Goal: Task Accomplishment & Management: Use online tool/utility

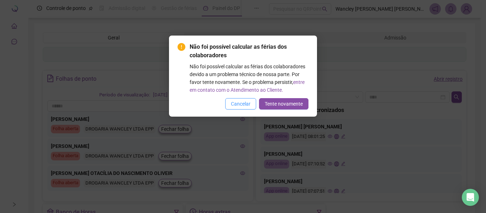
click at [247, 104] on span "Cancelar" at bounding box center [241, 104] width 20 height 8
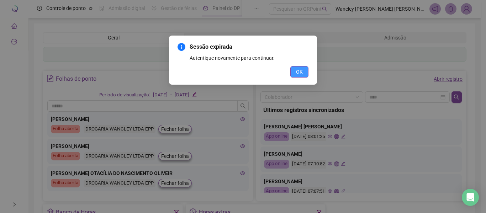
click at [301, 71] on span "OK" at bounding box center [299, 72] width 7 height 8
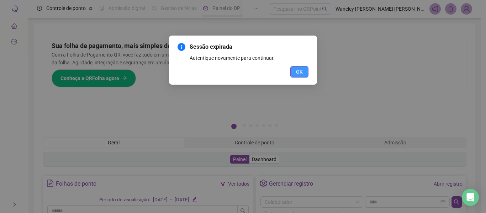
click at [304, 71] on button "OK" at bounding box center [299, 71] width 18 height 11
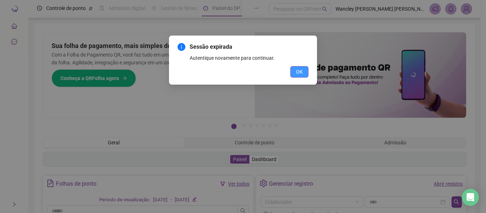
click at [301, 70] on span "OK" at bounding box center [299, 72] width 7 height 8
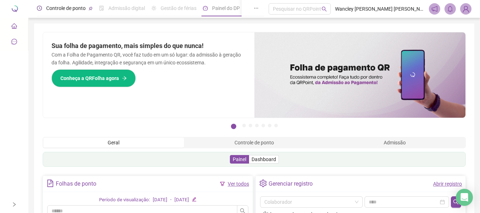
click at [57, 6] on span "Controle de ponto" at bounding box center [65, 8] width 39 height 6
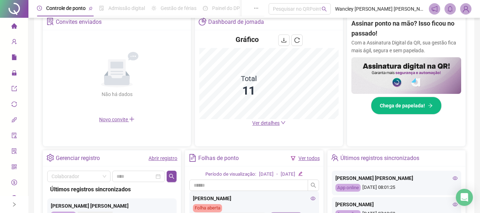
scroll to position [37, 0]
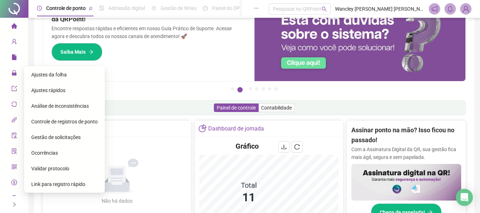
click at [63, 136] on span "Gestão de solicitações" at bounding box center [55, 137] width 49 height 6
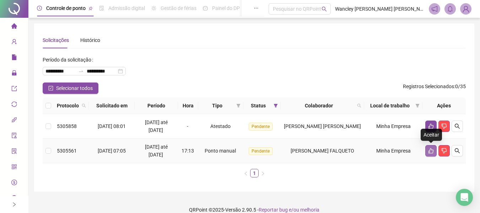
click at [433, 151] on icon "like" at bounding box center [431, 151] width 6 height 6
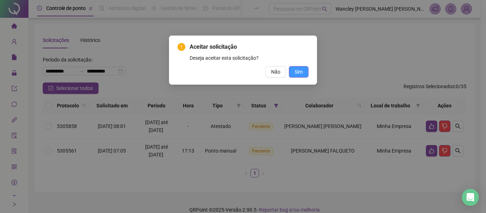
click at [300, 72] on span "Sim" at bounding box center [298, 72] width 8 height 8
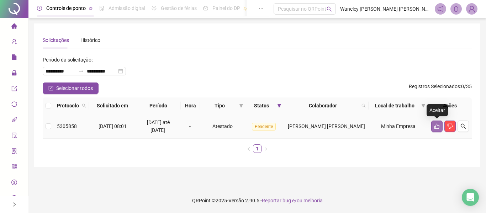
click at [435, 126] on icon "like" at bounding box center [436, 126] width 5 height 5
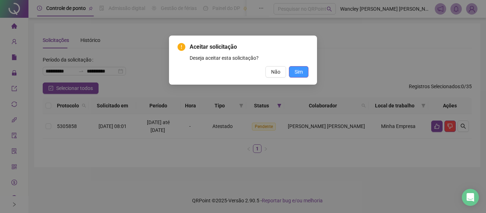
click at [305, 71] on button "Sim" at bounding box center [299, 71] width 20 height 11
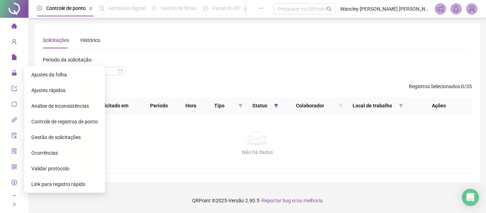
click at [58, 75] on span "Ajustes da folha" at bounding box center [49, 75] width 36 height 6
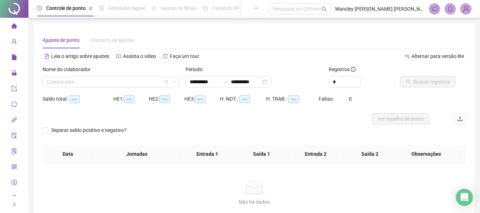
type input "**********"
click at [272, 85] on div "**********" at bounding box center [229, 81] width 86 height 11
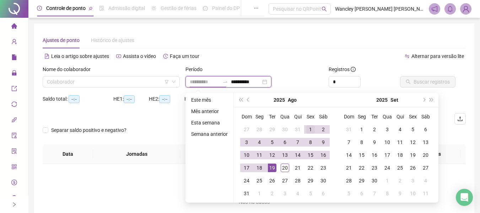
type input "**********"
click at [307, 127] on div "1" at bounding box center [310, 129] width 9 height 9
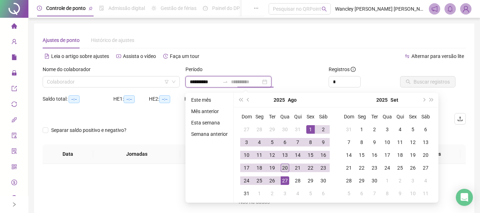
type input "**********"
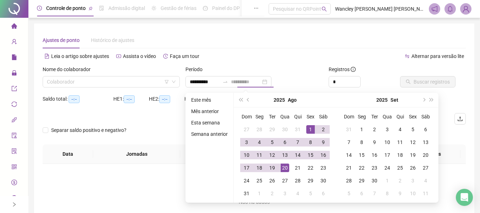
click at [284, 169] on div "20" at bounding box center [285, 168] width 9 height 9
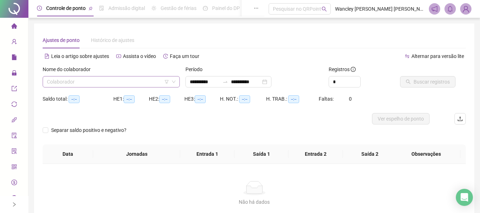
click at [122, 78] on input "search" at bounding box center [108, 81] width 122 height 11
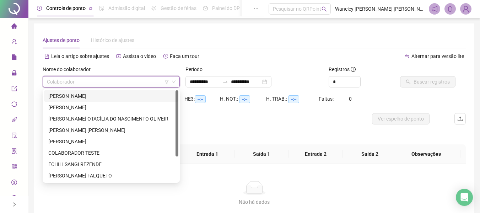
click at [98, 95] on div "[PERSON_NAME]" at bounding box center [111, 96] width 126 height 8
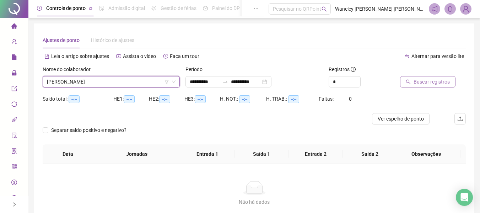
click at [433, 83] on span "Buscar registros" at bounding box center [432, 82] width 36 height 8
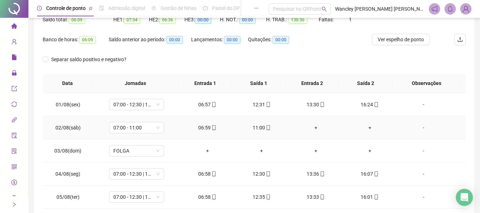
scroll to position [44, 0]
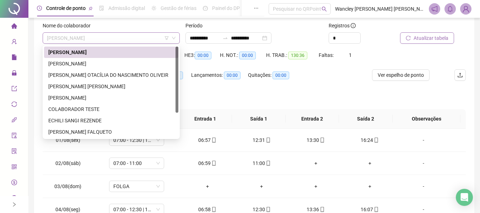
click at [144, 37] on span "[PERSON_NAME]" at bounding box center [111, 38] width 129 height 11
click at [89, 61] on div "[PERSON_NAME]" at bounding box center [111, 64] width 126 height 8
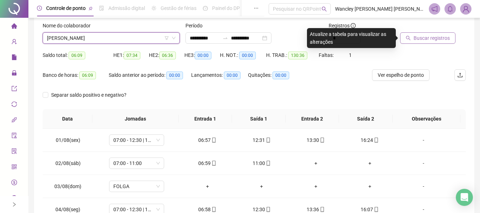
click at [437, 39] on span "Buscar registros" at bounding box center [432, 38] width 36 height 8
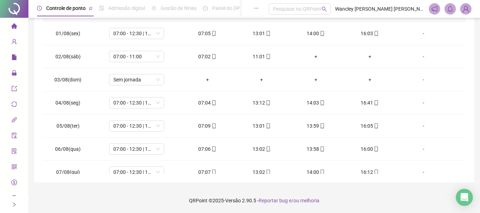
scroll to position [0, 0]
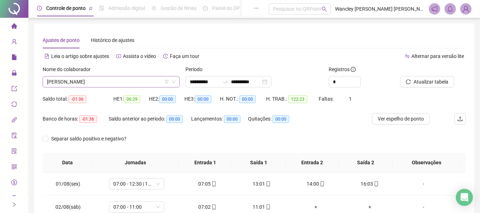
click at [113, 80] on span "[PERSON_NAME]" at bounding box center [111, 81] width 129 height 11
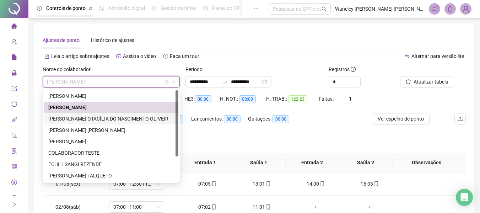
click at [91, 115] on div "[PERSON_NAME] OTACÍLIA DO NASCIMENTO OLIVEIR" at bounding box center [111, 119] width 126 height 8
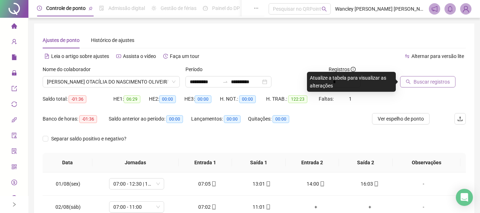
click at [445, 80] on span "Buscar registros" at bounding box center [432, 82] width 36 height 8
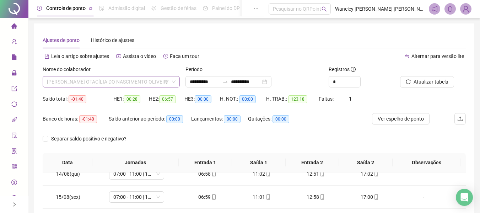
click at [85, 83] on span "[PERSON_NAME] OTACÍLIA DO NASCIMENTO OLIVEIR" at bounding box center [111, 81] width 129 height 11
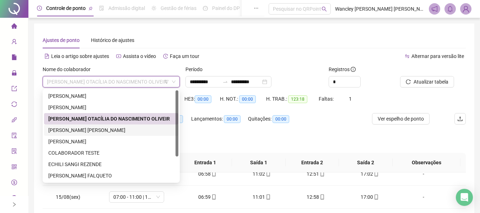
click at [74, 130] on div "[PERSON_NAME] [PERSON_NAME]" at bounding box center [111, 130] width 126 height 8
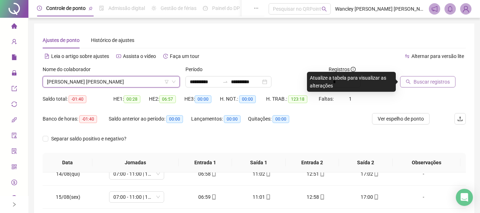
click at [413, 81] on button "Buscar registros" at bounding box center [427, 81] width 55 height 11
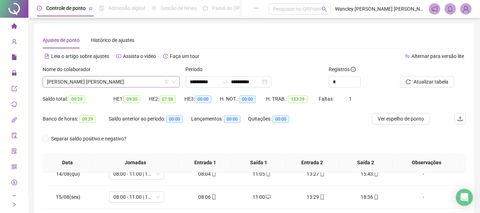
click at [114, 80] on span "[PERSON_NAME] [PERSON_NAME]" at bounding box center [111, 81] width 129 height 11
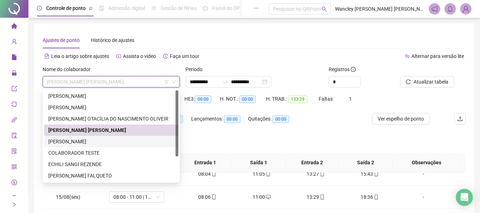
click at [96, 142] on div "[PERSON_NAME]" at bounding box center [111, 142] width 126 height 8
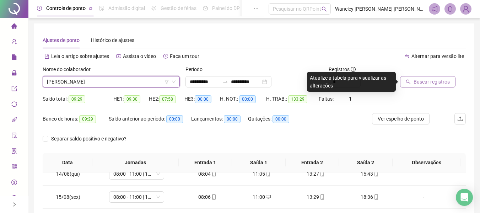
click at [417, 79] on span "Buscar registros" at bounding box center [432, 82] width 36 height 8
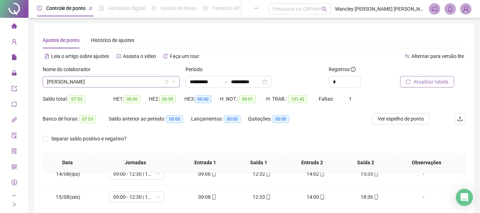
click at [90, 80] on span "[PERSON_NAME]" at bounding box center [111, 81] width 129 height 11
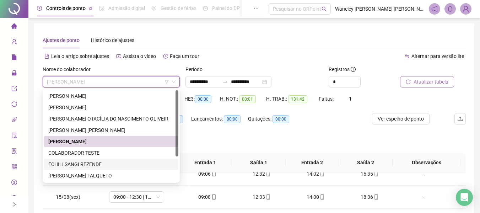
click at [91, 164] on div "ECHILI SANGI REZENDE" at bounding box center [111, 164] width 126 height 8
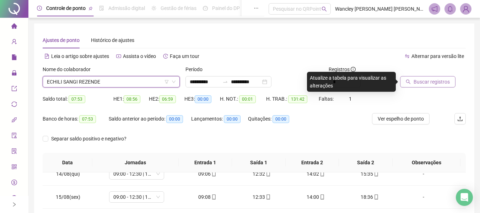
click at [423, 81] on span "Buscar registros" at bounding box center [432, 82] width 36 height 8
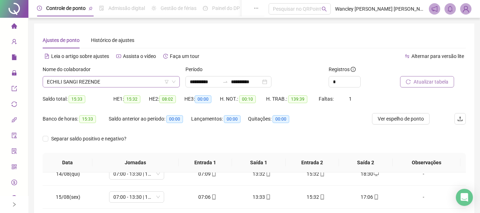
click at [80, 80] on span "ECHILI SANGI REZENDE" at bounding box center [111, 81] width 129 height 11
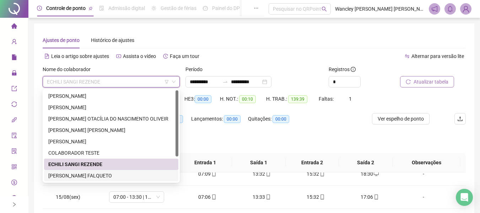
click at [81, 175] on div "[PERSON_NAME] FALQUETO" at bounding box center [111, 176] width 126 height 8
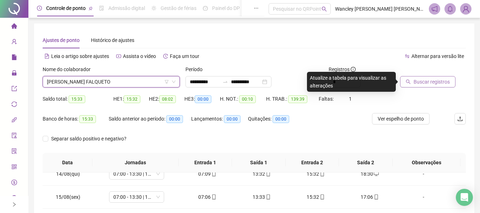
click at [412, 80] on button "Buscar registros" at bounding box center [427, 81] width 55 height 11
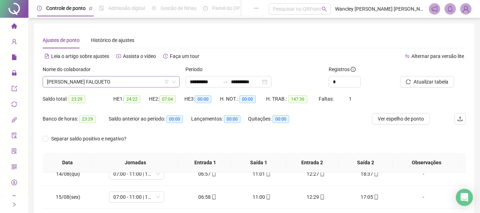
click at [103, 81] on span "[PERSON_NAME] FALQUETO" at bounding box center [111, 81] width 129 height 11
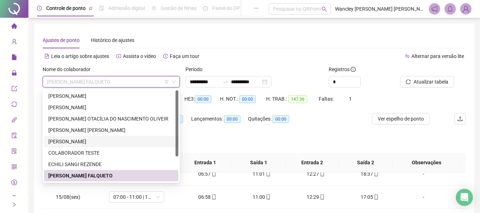
scroll to position [34, 0]
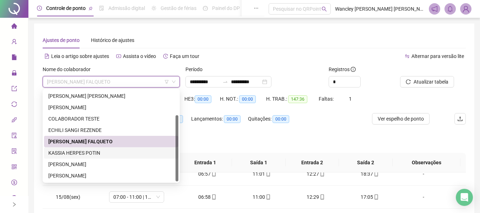
click at [87, 153] on div "KASSIA HERPES POTIN" at bounding box center [111, 153] width 126 height 8
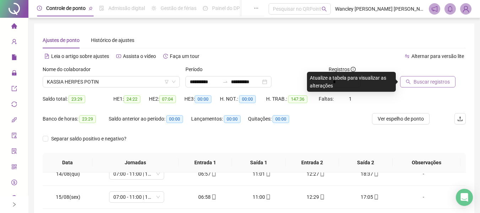
click at [426, 79] on span "Buscar registros" at bounding box center [432, 82] width 36 height 8
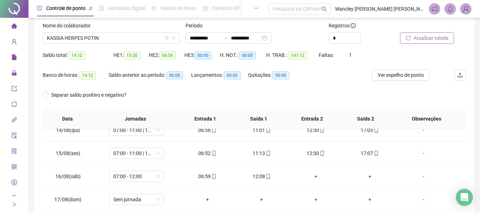
scroll to position [0, 0]
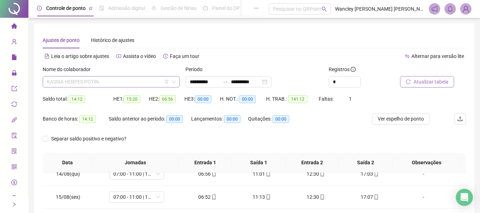
click at [91, 83] on span "KASSIA HERPES POTIN" at bounding box center [111, 81] width 129 height 11
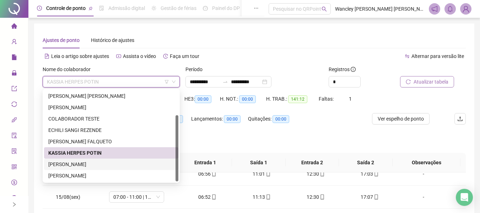
click at [75, 164] on div "[PERSON_NAME]" at bounding box center [111, 164] width 126 height 8
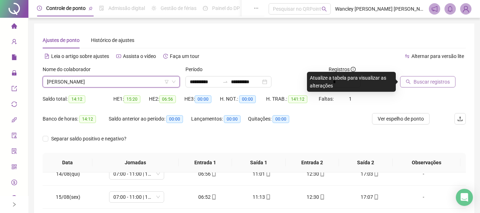
click at [410, 78] on button "Buscar registros" at bounding box center [427, 81] width 55 height 11
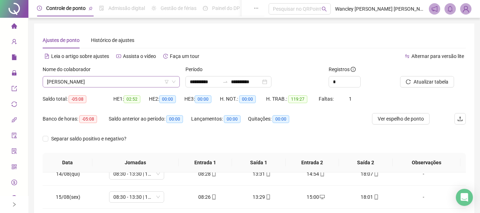
click at [85, 80] on span "[PERSON_NAME]" at bounding box center [111, 81] width 129 height 11
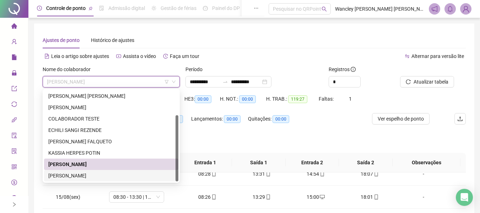
click at [78, 174] on div "[PERSON_NAME]" at bounding box center [111, 176] width 126 height 8
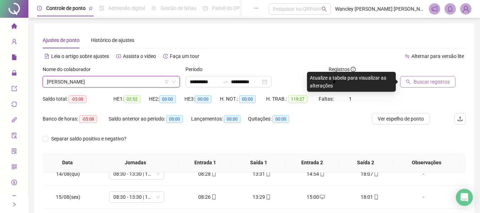
click at [429, 77] on button "Buscar registros" at bounding box center [427, 81] width 55 height 11
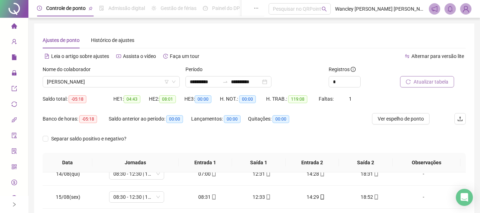
click at [427, 79] on span "Atualizar tabela" at bounding box center [431, 82] width 35 height 8
click at [432, 82] on span "Atualizar tabela" at bounding box center [431, 82] width 35 height 8
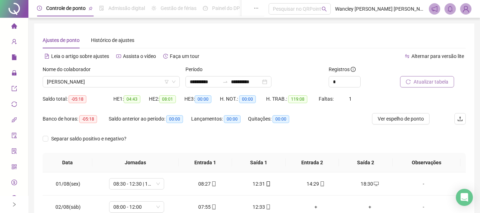
click at [424, 81] on span "Atualizar tabela" at bounding box center [431, 82] width 35 height 8
click at [431, 81] on span "Atualizar tabela" at bounding box center [431, 82] width 35 height 8
click at [438, 85] on span "Atualizar tabela" at bounding box center [431, 82] width 35 height 8
